Goal: Navigation & Orientation: Find specific page/section

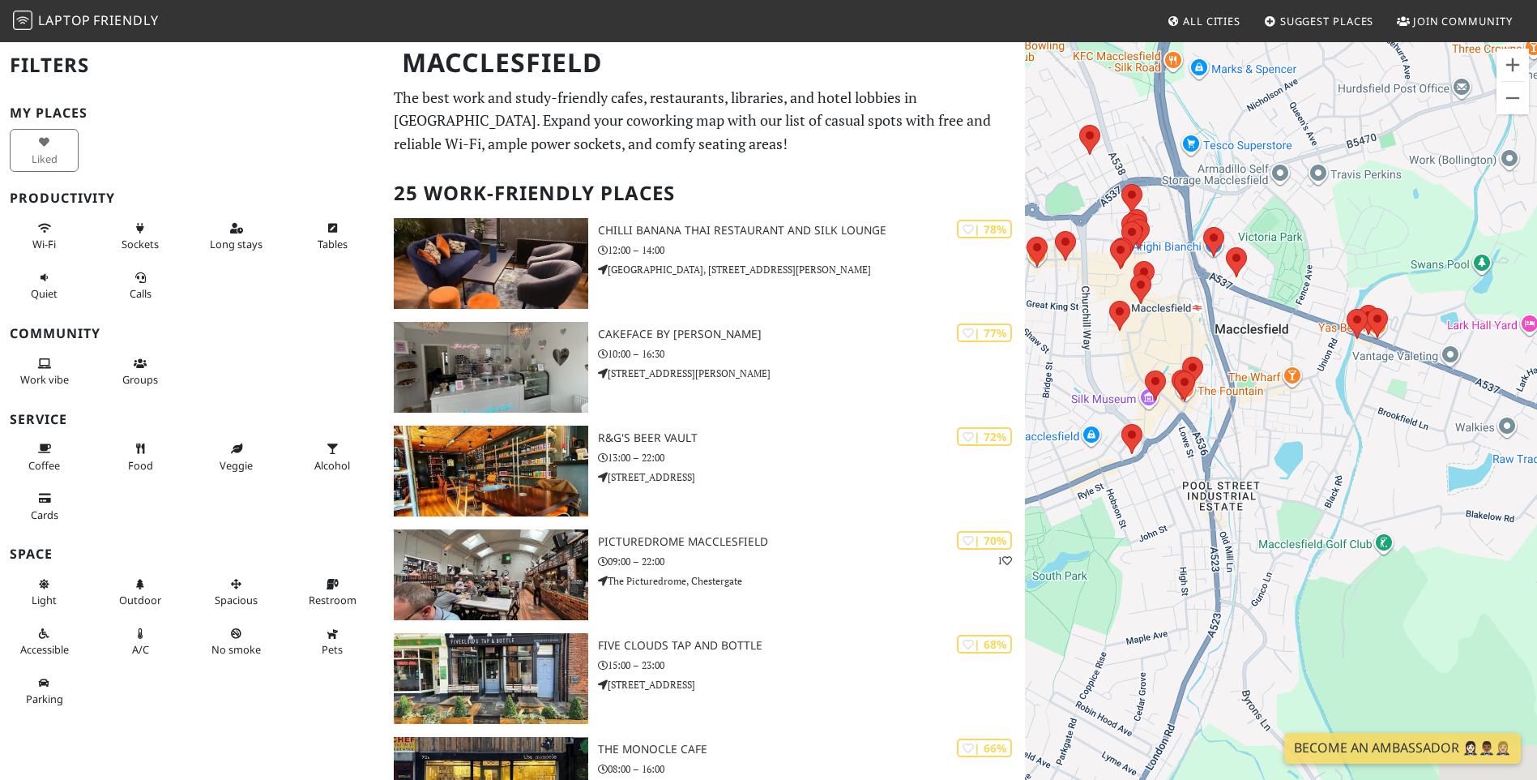
drag, startPoint x: 1450, startPoint y: 407, endPoint x: 1230, endPoint y: 451, distance: 224.9
click at [1230, 451] on div "To navigate, press the arrow keys." at bounding box center [1281, 431] width 512 height 780
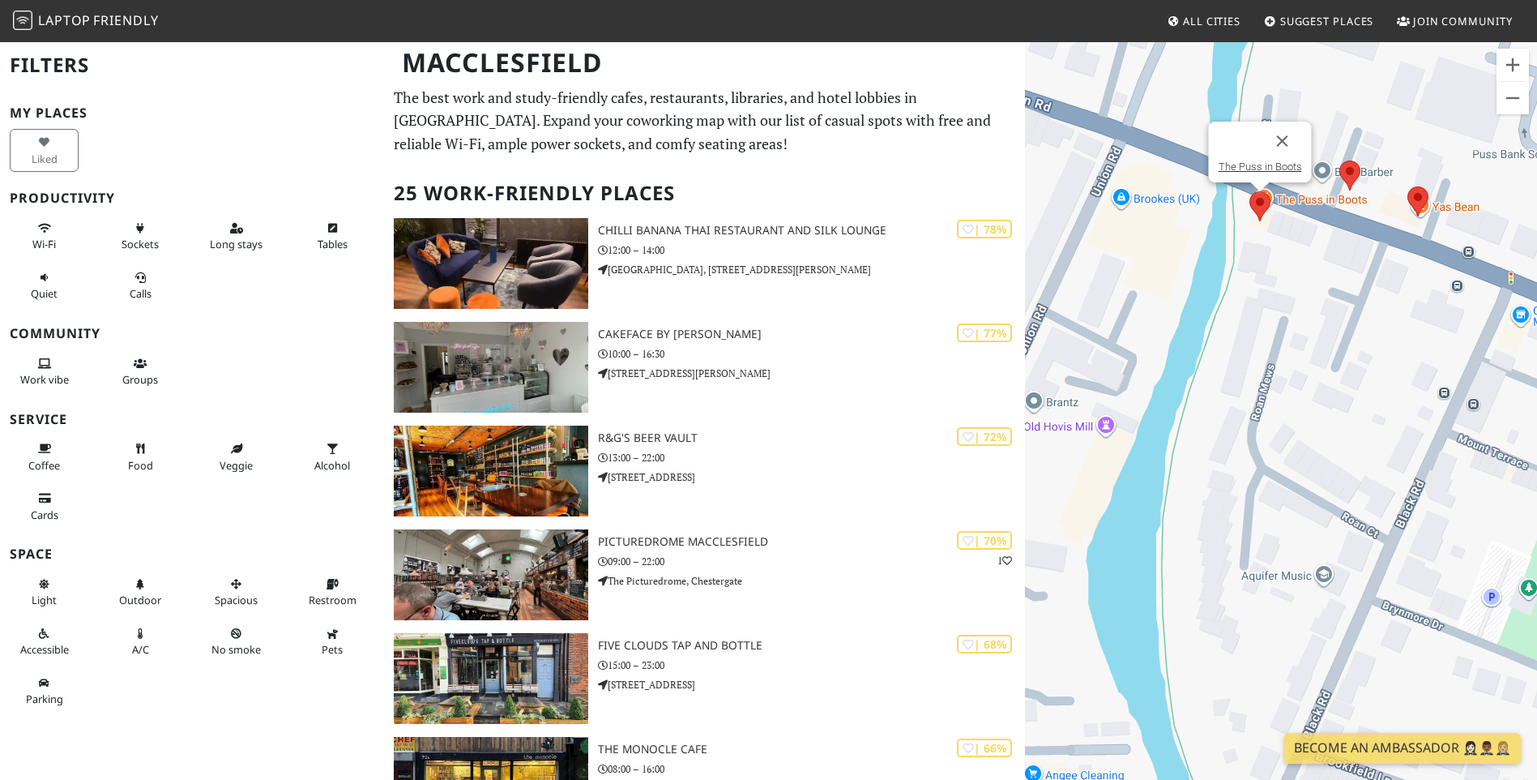
click at [1261, 207] on img at bounding box center [1260, 206] width 34 height 43
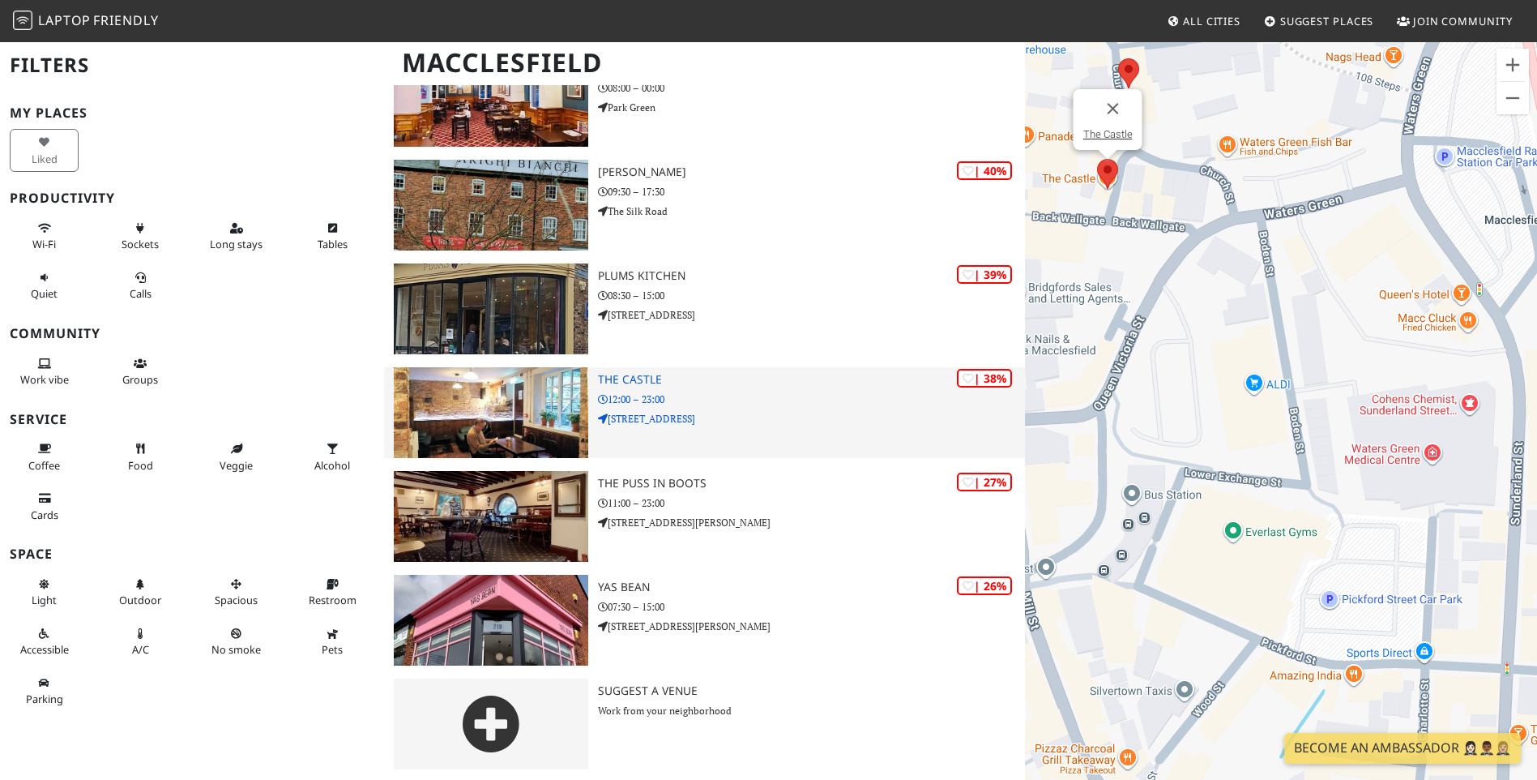
scroll to position [2135, 0]
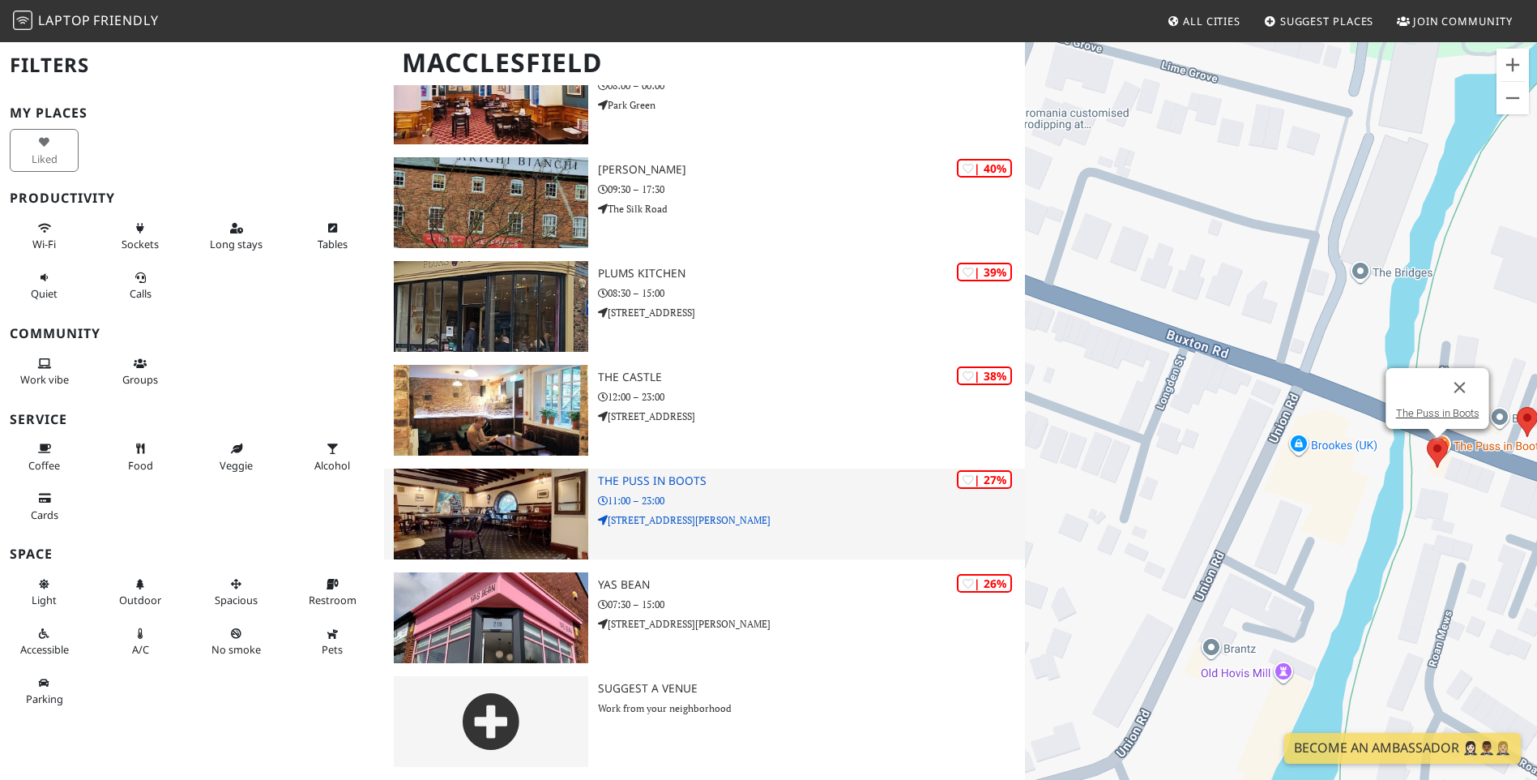
click at [573, 502] on img at bounding box center [491, 513] width 194 height 91
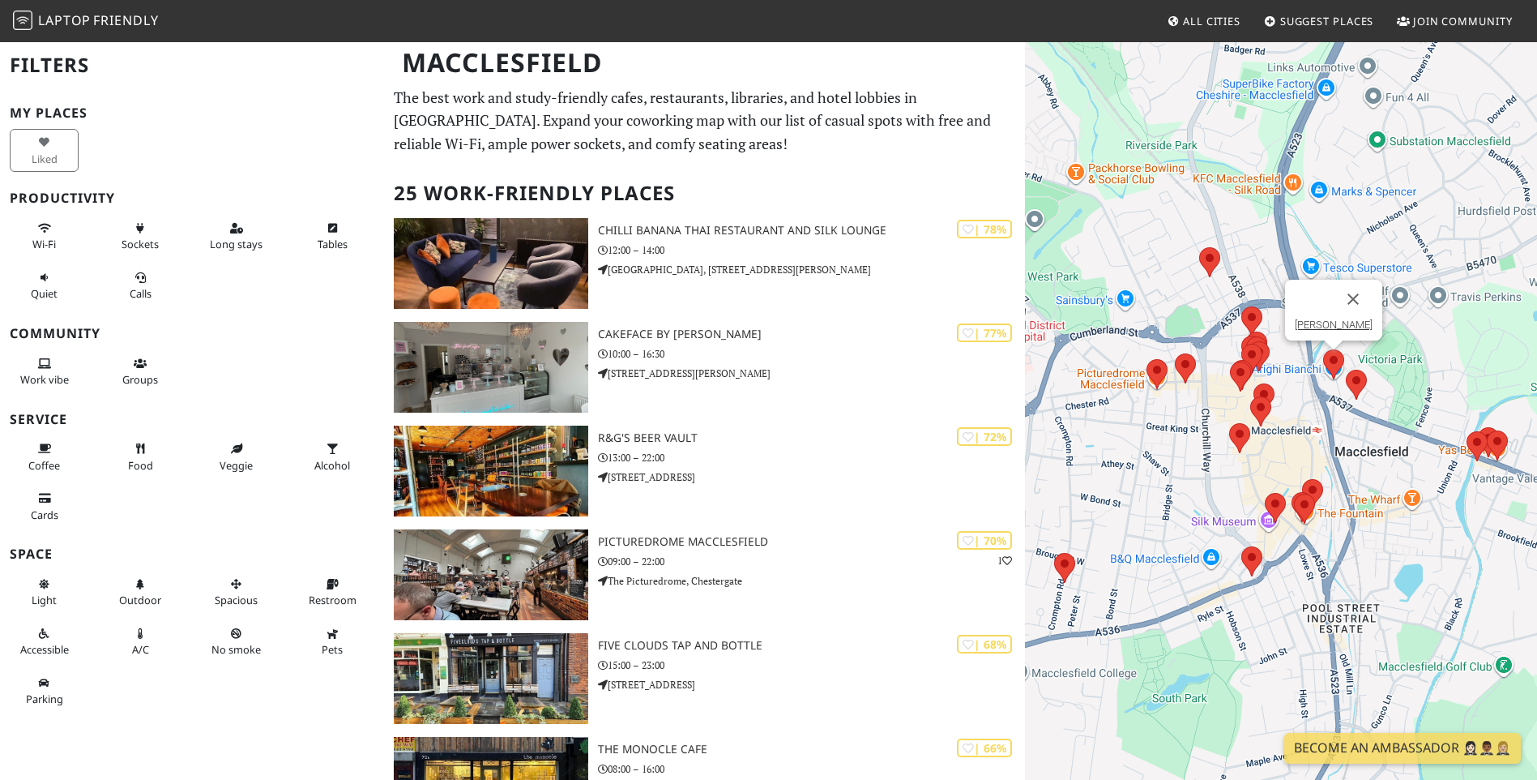
scroll to position [2135, 0]
